Goal: Navigation & Orientation: Find specific page/section

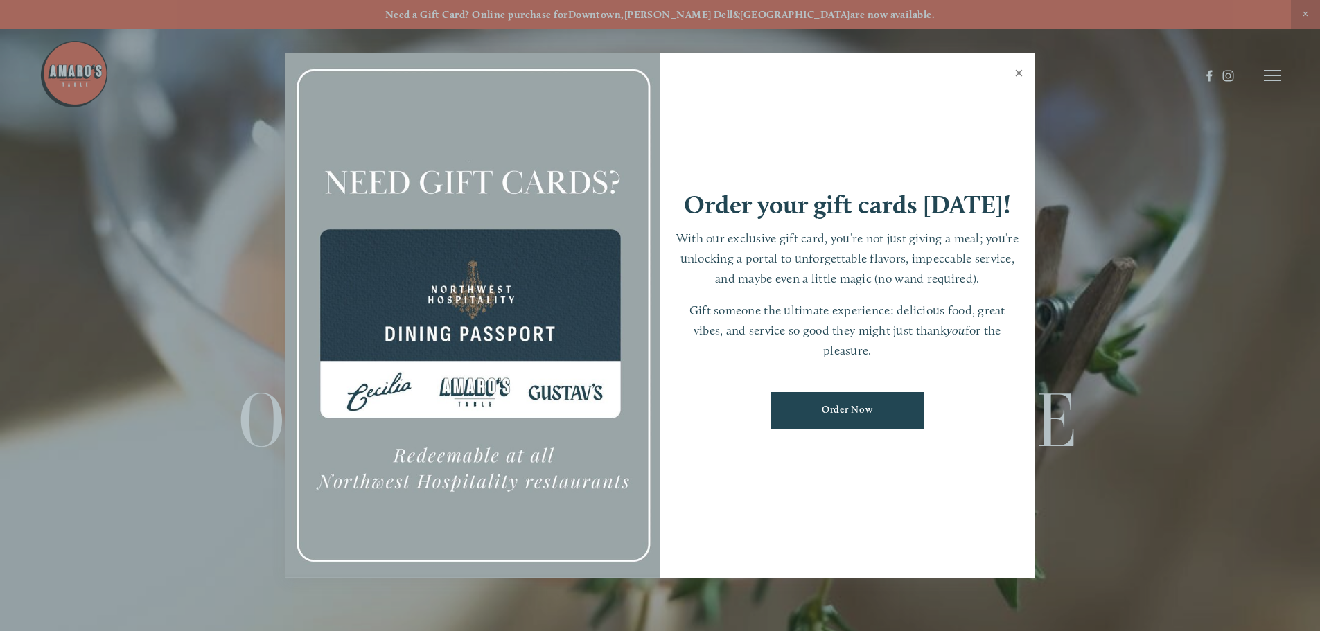
click at [1018, 73] on link "Close" at bounding box center [1018, 74] width 27 height 39
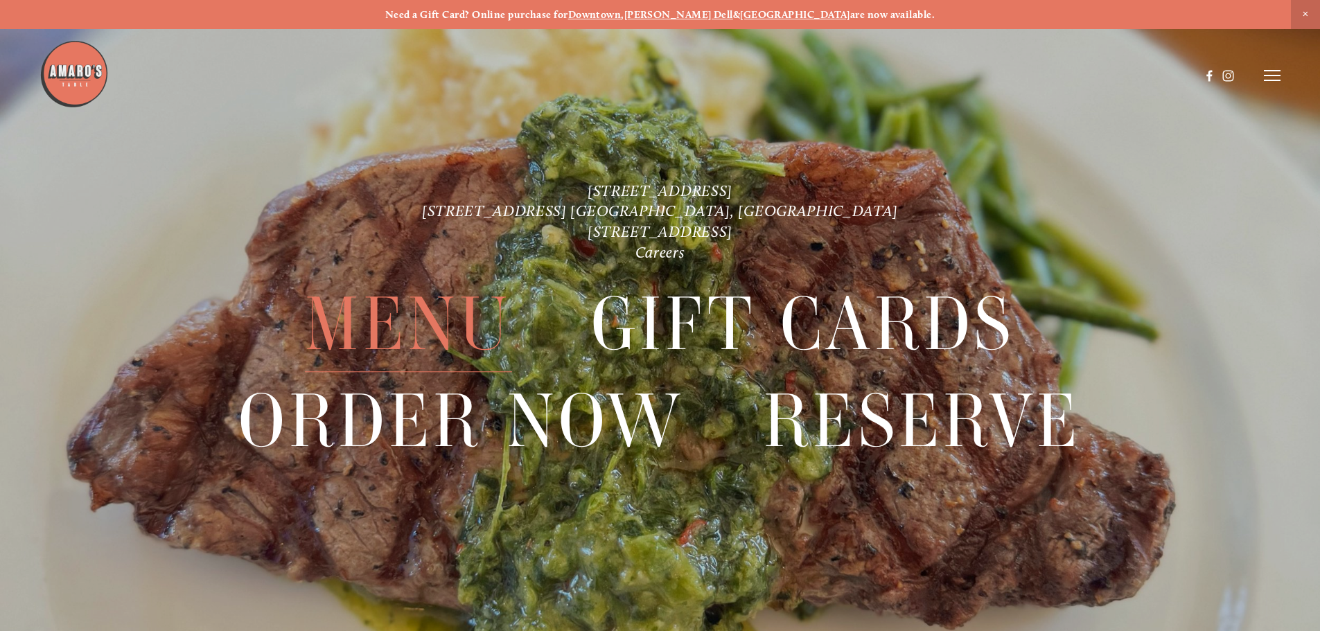
click at [448, 317] on span "Menu" at bounding box center [408, 325] width 206 height 96
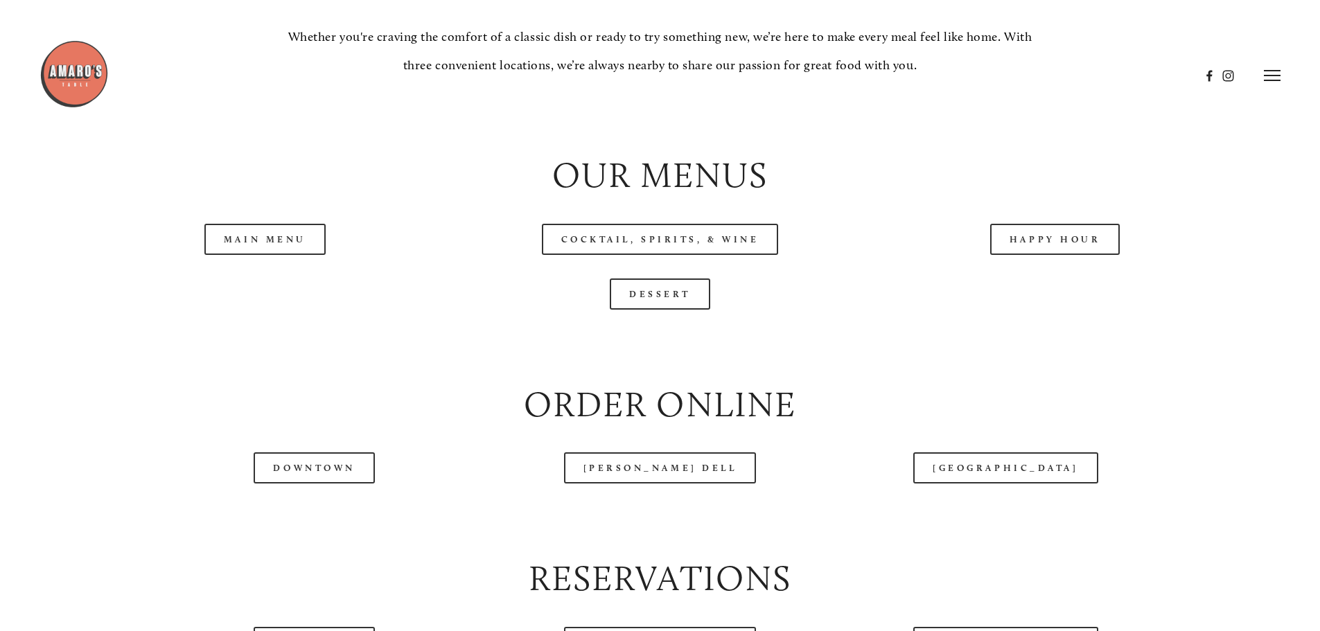
scroll to position [1455, 0]
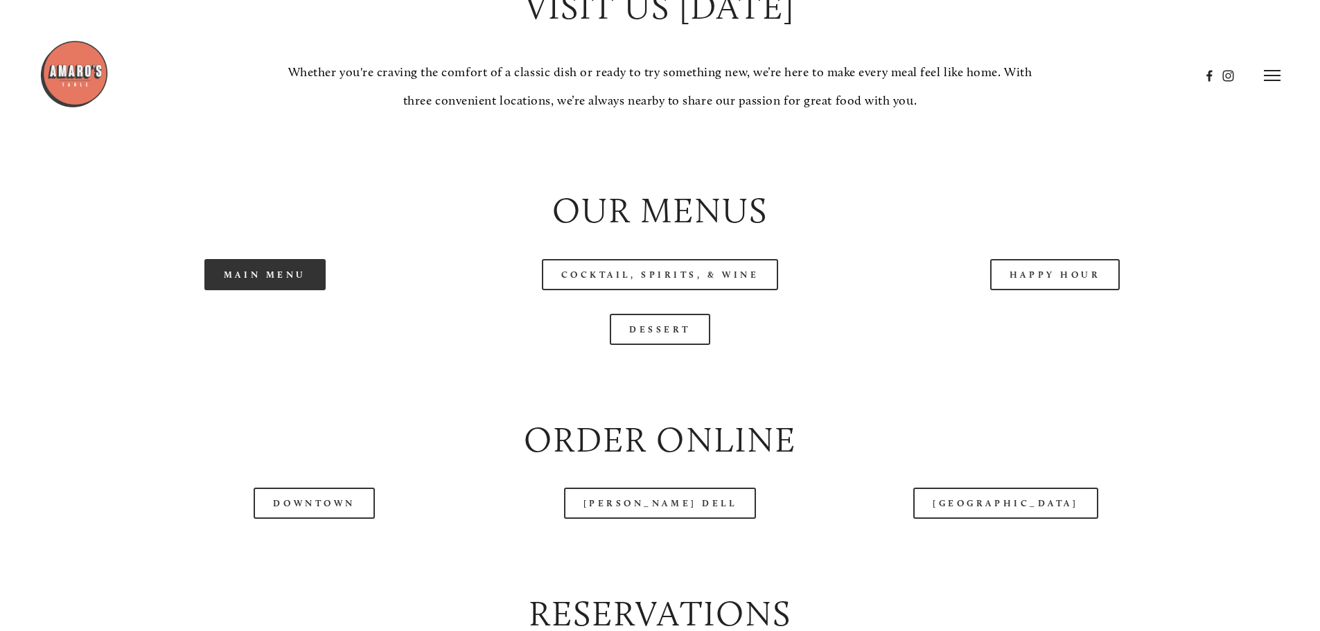
click at [284, 290] on link "Main Menu" at bounding box center [264, 274] width 121 height 31
